Goal: Task Accomplishment & Management: Manage account settings

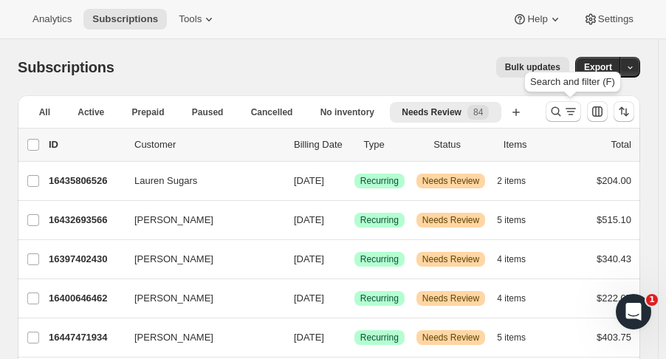
click at [556, 113] on icon "Search and filter results" at bounding box center [556, 111] width 15 height 15
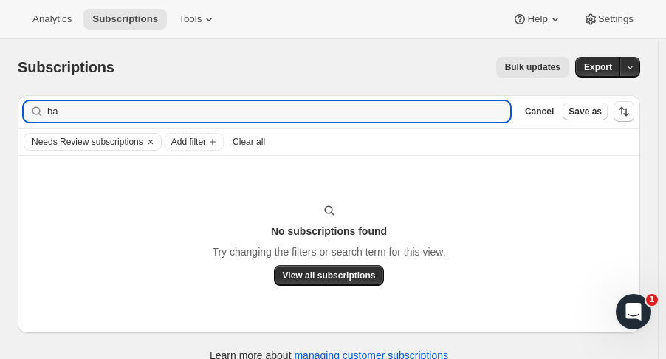
type input "b"
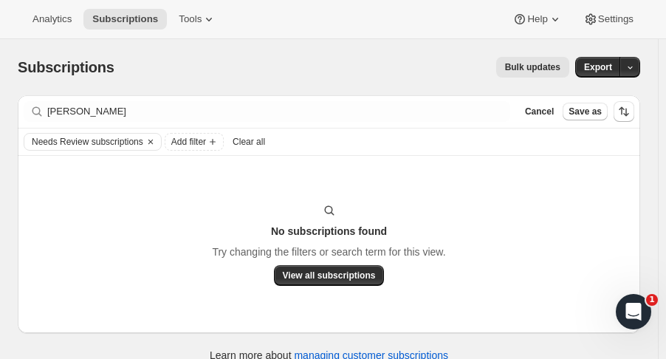
click at [145, 141] on icon "Clear" at bounding box center [151, 142] width 12 height 12
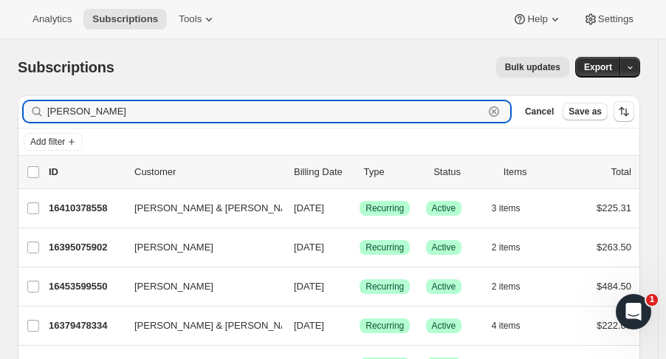
click at [102, 114] on input "[PERSON_NAME]" at bounding box center [265, 111] width 436 height 21
click at [103, 116] on input "[PERSON_NAME]" at bounding box center [265, 111] width 436 height 21
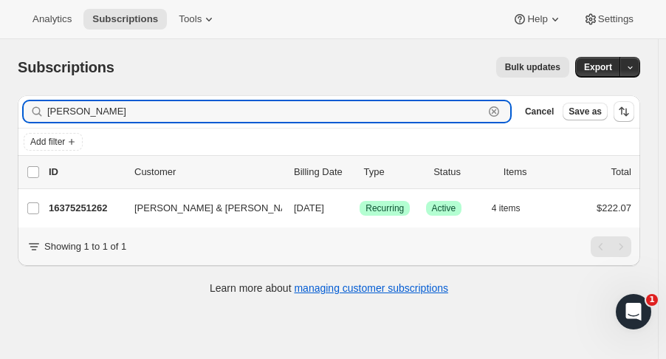
type input "[PERSON_NAME]"
click at [99, 207] on p "16375251262" at bounding box center [86, 208] width 74 height 15
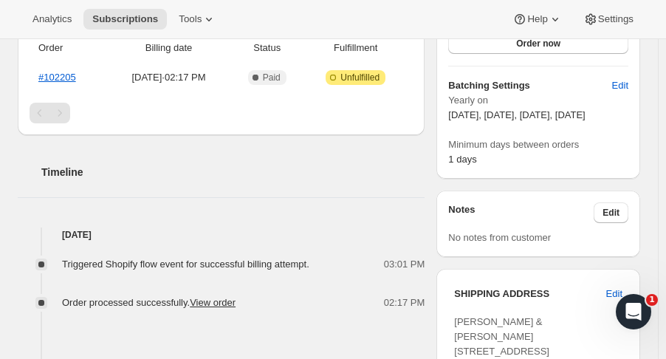
scroll to position [496, 0]
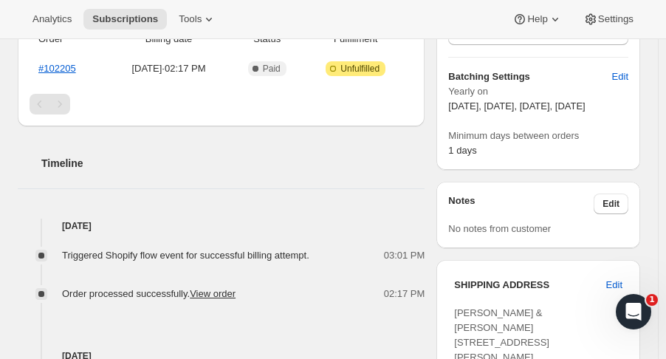
click at [631, 273] on button "Edit" at bounding box center [614, 285] width 34 height 24
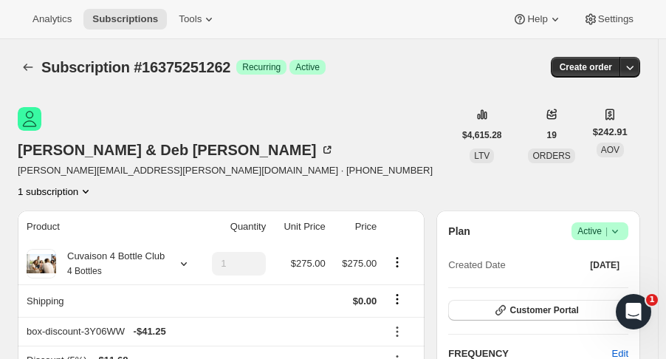
select select "NC"
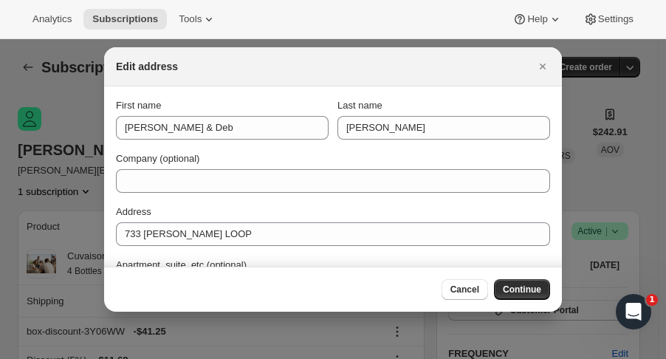
scroll to position [496, 0]
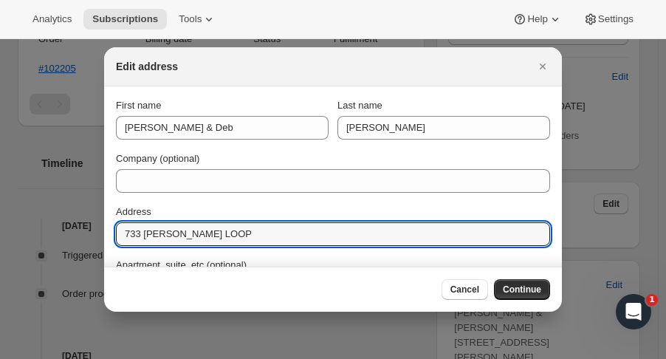
drag, startPoint x: 233, startPoint y: 239, endPoint x: 49, endPoint y: 247, distance: 184.7
paste input "[STREET_ADDRESS][PERSON_NAME]"
type input "[STREET_ADDRESS][PERSON_NAME]"
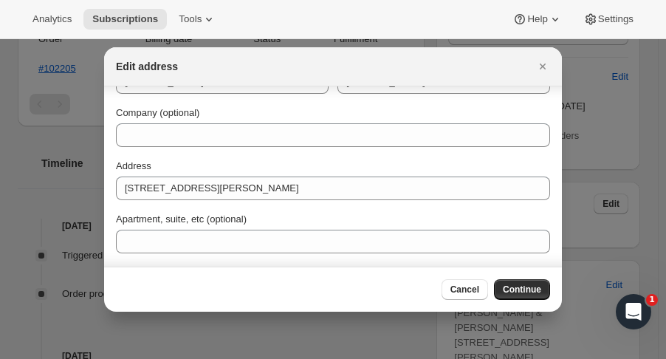
scroll to position [79, 0]
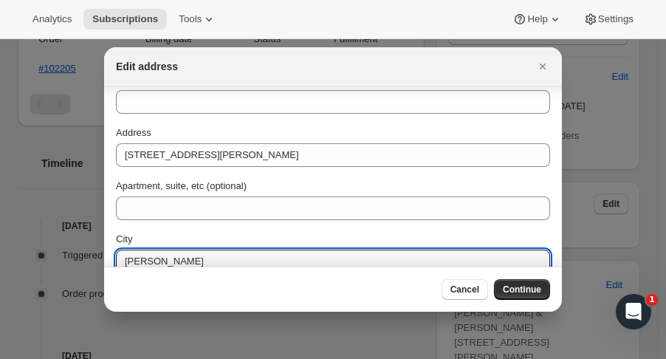
click at [179, 261] on input "[PERSON_NAME]" at bounding box center [333, 262] width 434 height 24
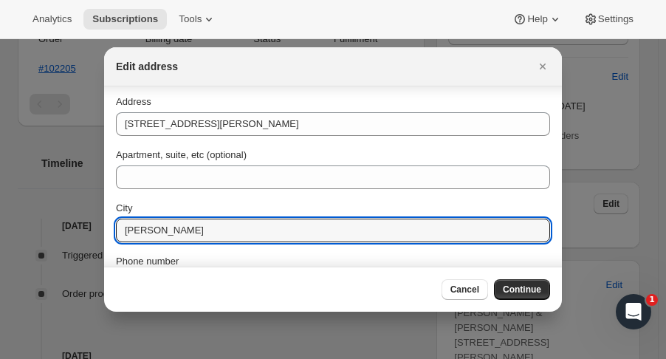
drag, startPoint x: 179, startPoint y: 261, endPoint x: 116, endPoint y: 264, distance: 62.8
click at [116, 264] on div "First name [PERSON_NAME] & Deb Last name [PERSON_NAME] Company (optional) Addre…" at bounding box center [333, 168] width 434 height 360
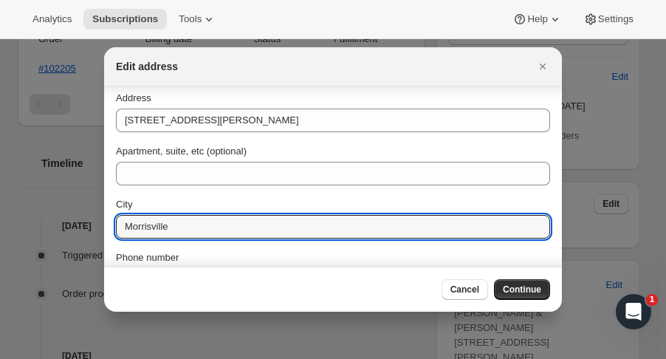
type input "Morrisville"
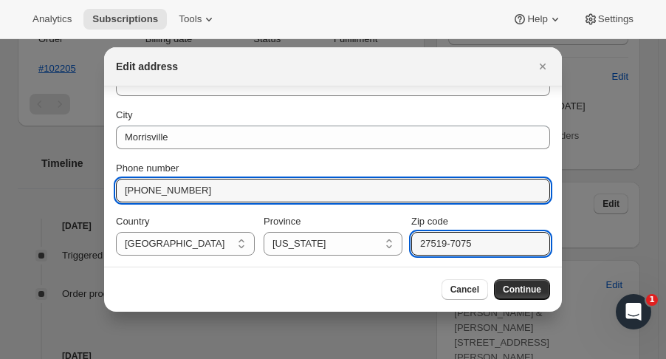
click at [487, 244] on input "27519-7075" at bounding box center [480, 244] width 139 height 24
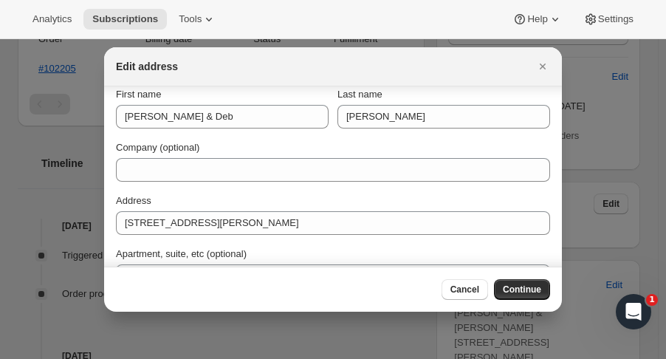
scroll to position [10, 0]
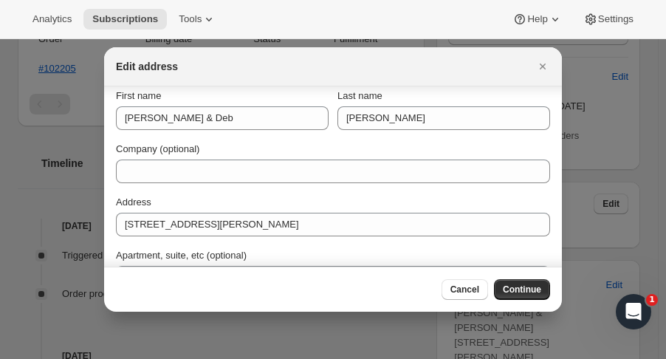
type input "27560"
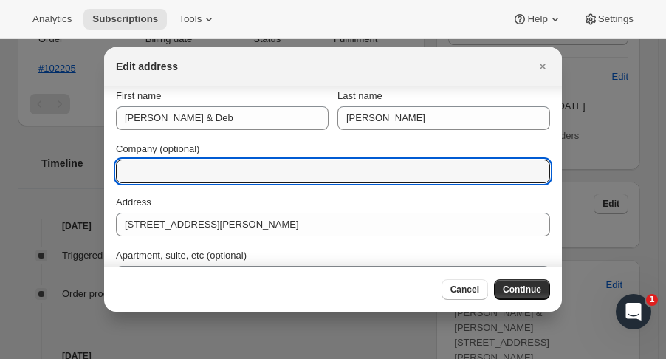
click at [312, 173] on input "Company (optional)" at bounding box center [333, 171] width 434 height 24
click at [485, 181] on input "FedEx" at bounding box center [333, 171] width 434 height 24
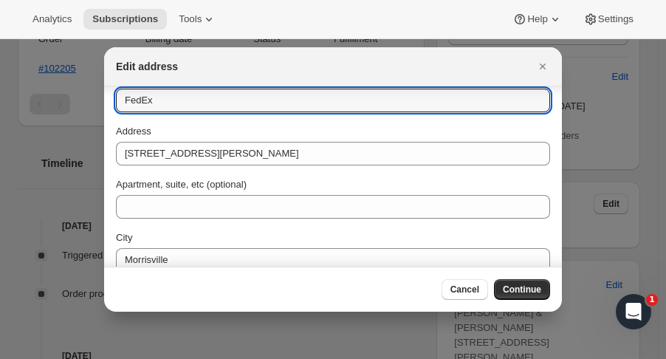
scroll to position [203, 0]
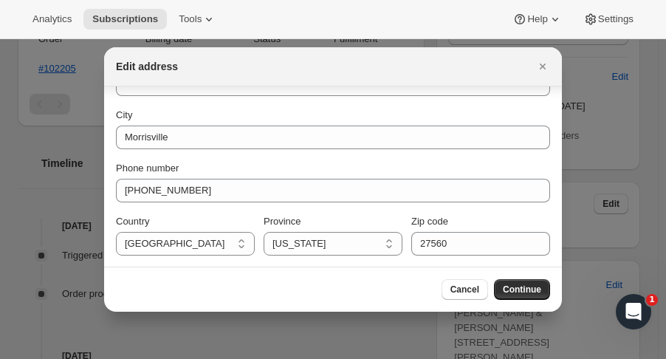
type input "FedEx"
click at [519, 162] on div "Phone number" at bounding box center [333, 168] width 434 height 15
click at [529, 295] on span "Continue" at bounding box center [522, 290] width 38 height 12
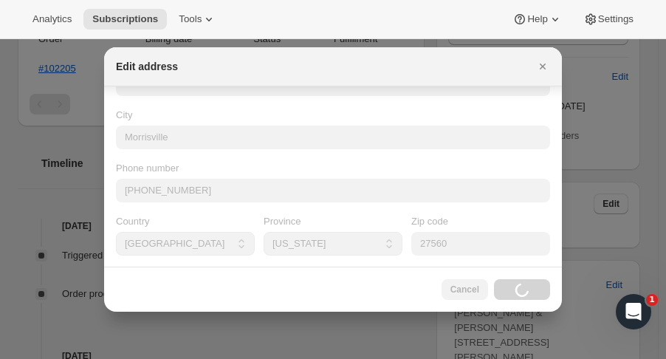
scroll to position [23, 0]
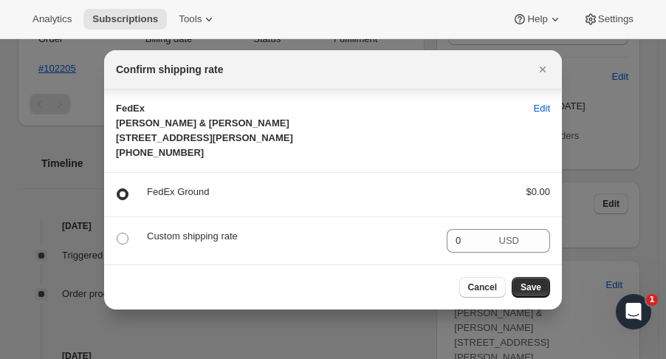
click at [532, 283] on button "Save" at bounding box center [531, 287] width 38 height 21
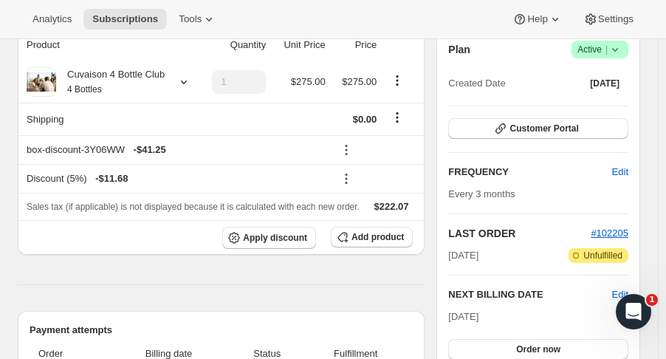
scroll to position [0, 0]
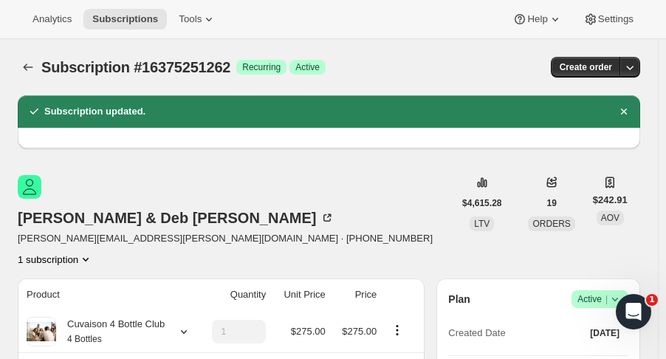
click at [32, 52] on div "Subscription #16375251262. This page is ready Subscription #16375251262 Success…" at bounding box center [329, 67] width 622 height 56
click at [32, 55] on div "Subscription #16375251262. This page is ready Subscription #16375251262 Success…" at bounding box center [329, 67] width 622 height 56
click at [27, 65] on icon "Subscriptions" at bounding box center [28, 67] width 15 height 15
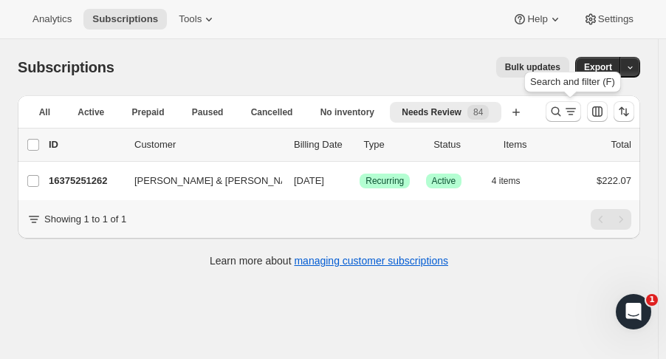
click at [563, 111] on icon "Search and filter results" at bounding box center [556, 111] width 15 height 15
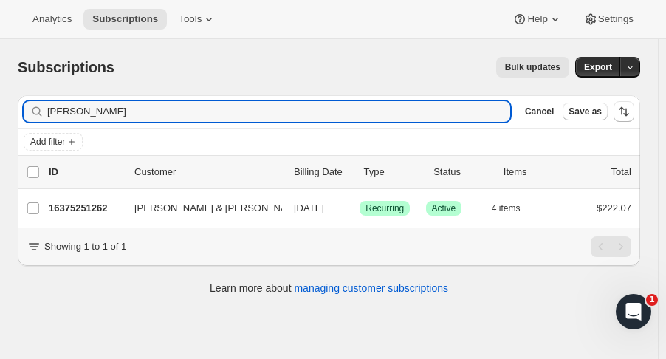
drag, startPoint x: 89, startPoint y: 118, endPoint x: -28, endPoint y: 122, distance: 116.7
click at [0, 122] on html "Analytics Subscriptions Tools Help Settings Skip to content Subscriptions. This…" at bounding box center [333, 179] width 666 height 359
type input "[PERSON_NAME]"
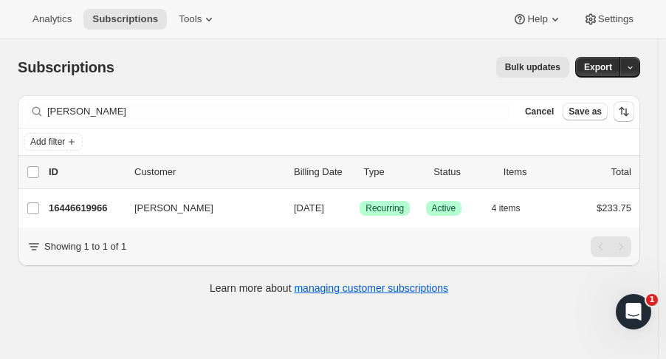
click at [61, 208] on p "16446619966" at bounding box center [86, 208] width 74 height 15
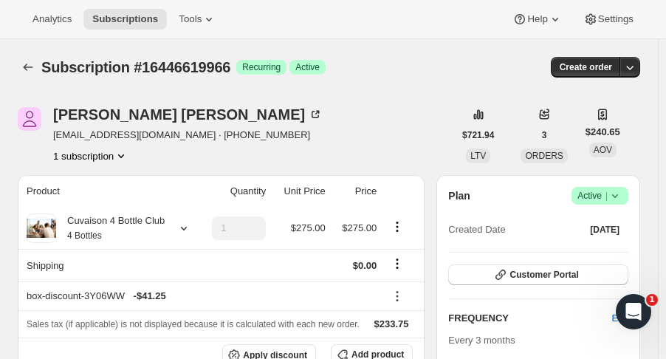
click at [563, 271] on span "Customer Portal" at bounding box center [543, 275] width 69 height 12
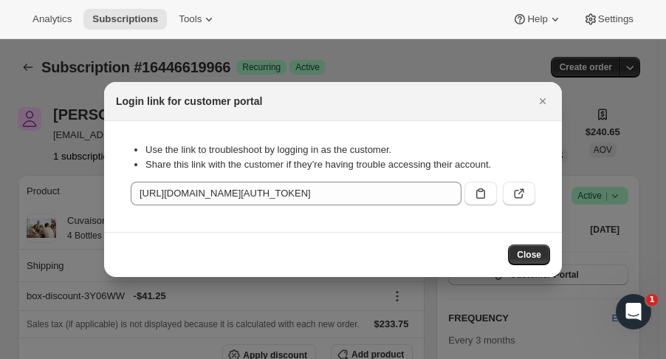
click at [483, 198] on icon ":r117:" at bounding box center [480, 193] width 15 height 15
click at [539, 103] on icon "Close" at bounding box center [542, 101] width 15 height 15
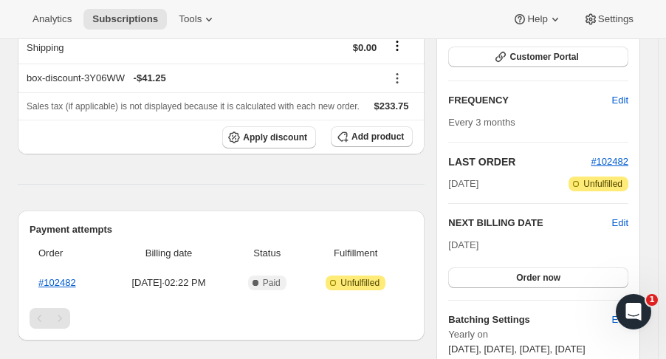
scroll to position [224, 0]
